Goal: Transaction & Acquisition: Purchase product/service

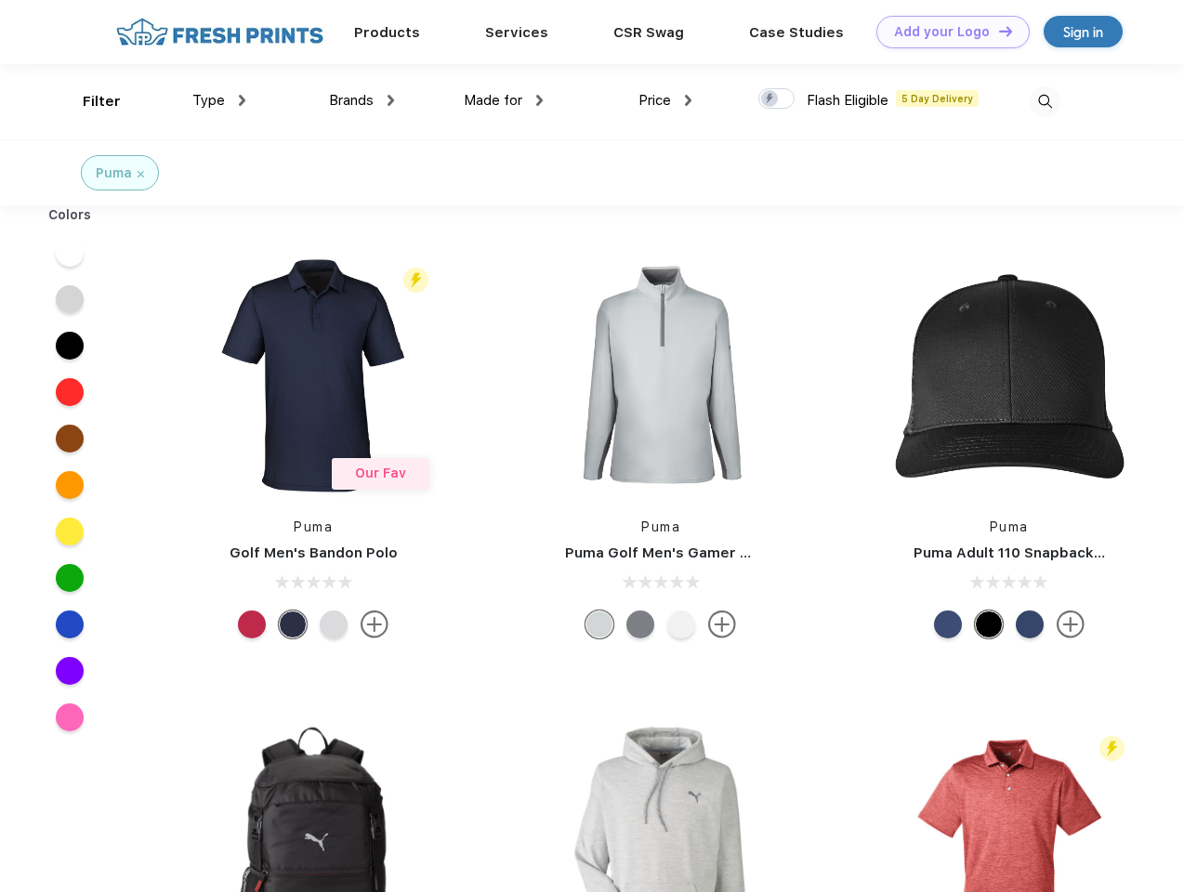
click at [946, 32] on link "Add your Logo Design Tool" at bounding box center [952, 32] width 153 height 33
click at [0, 0] on div "Design Tool" at bounding box center [0, 0] width 0 height 0
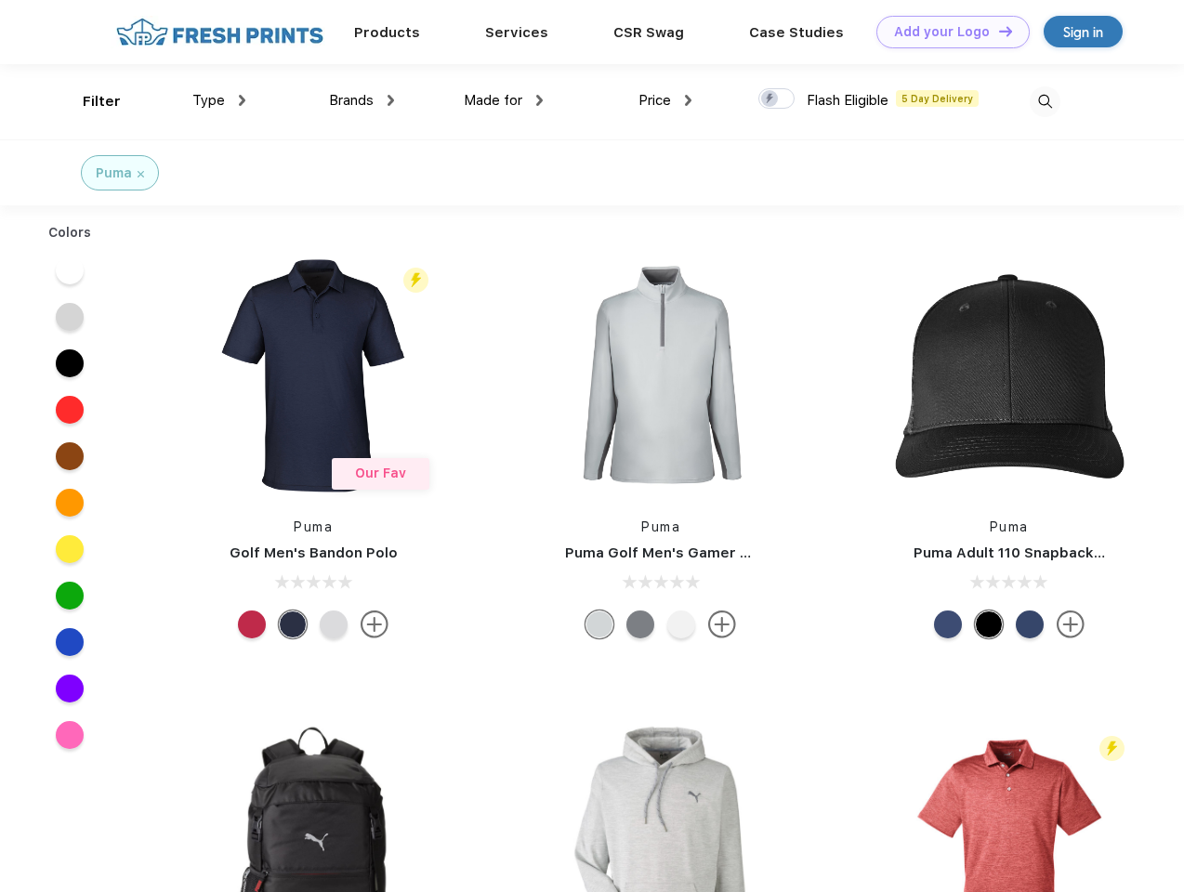
click at [997, 31] on link "Add your Logo Design Tool" at bounding box center [952, 32] width 153 height 33
click at [89, 101] on div "Filter" at bounding box center [102, 101] width 38 height 21
click at [219, 100] on span "Type" at bounding box center [208, 100] width 33 height 17
click at [362, 100] on span "Brands" at bounding box center [351, 100] width 45 height 17
click at [504, 100] on span "Made for" at bounding box center [493, 100] width 59 height 17
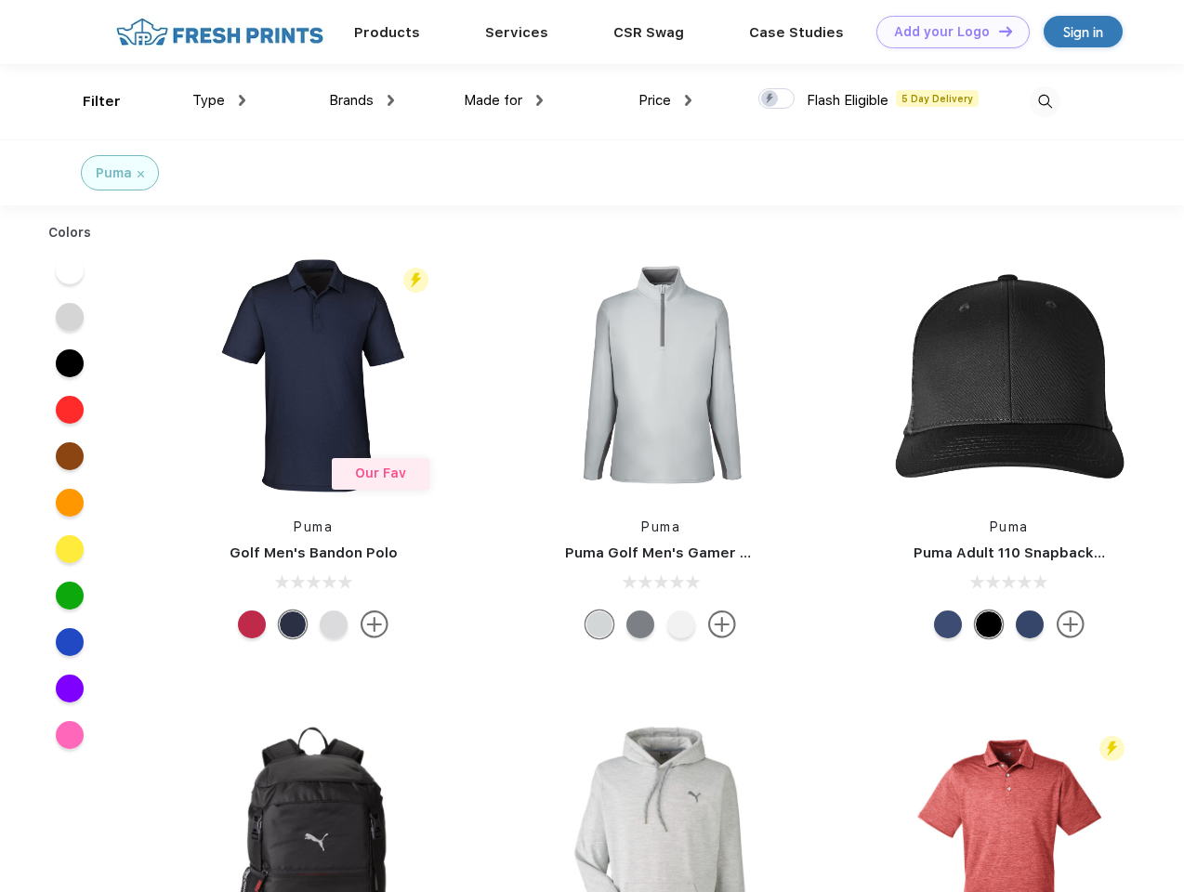
click at [665, 100] on span "Price" at bounding box center [654, 100] width 33 height 17
click at [777, 99] on div at bounding box center [776, 98] width 36 height 20
click at [770, 99] on input "checkbox" at bounding box center [764, 93] width 12 height 12
click at [1045, 101] on img at bounding box center [1045, 101] width 31 height 31
